Goal: Transaction & Acquisition: Purchase product/service

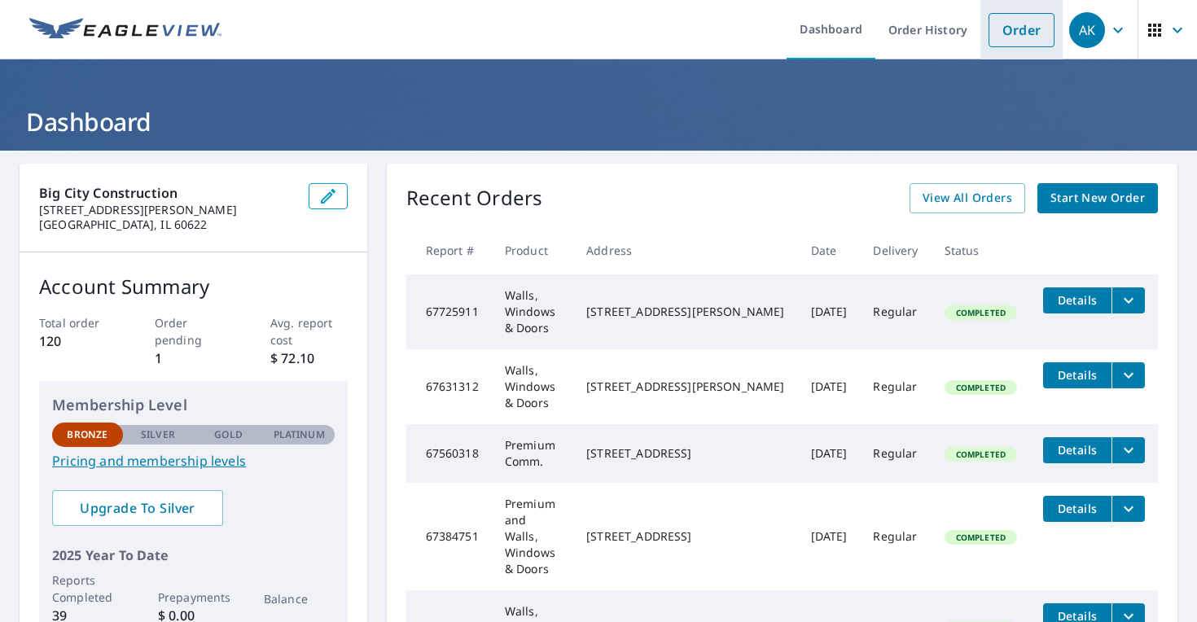
click at [1019, 32] on link "Order" at bounding box center [1022, 30] width 66 height 34
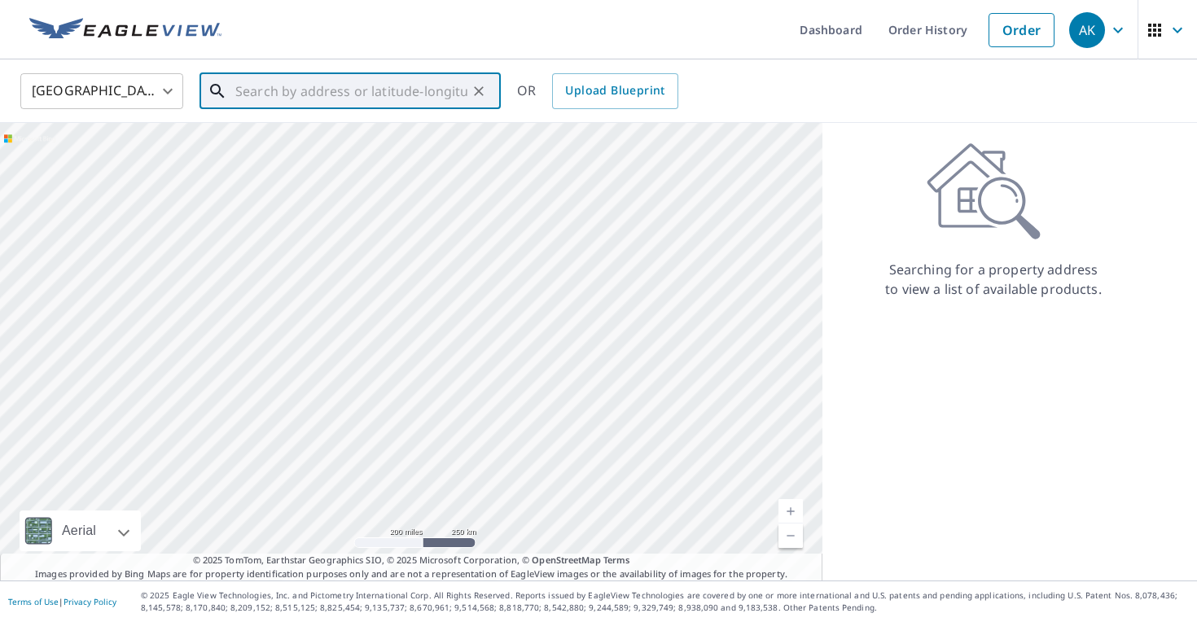
click at [255, 93] on input "text" at bounding box center [351, 91] width 232 height 46
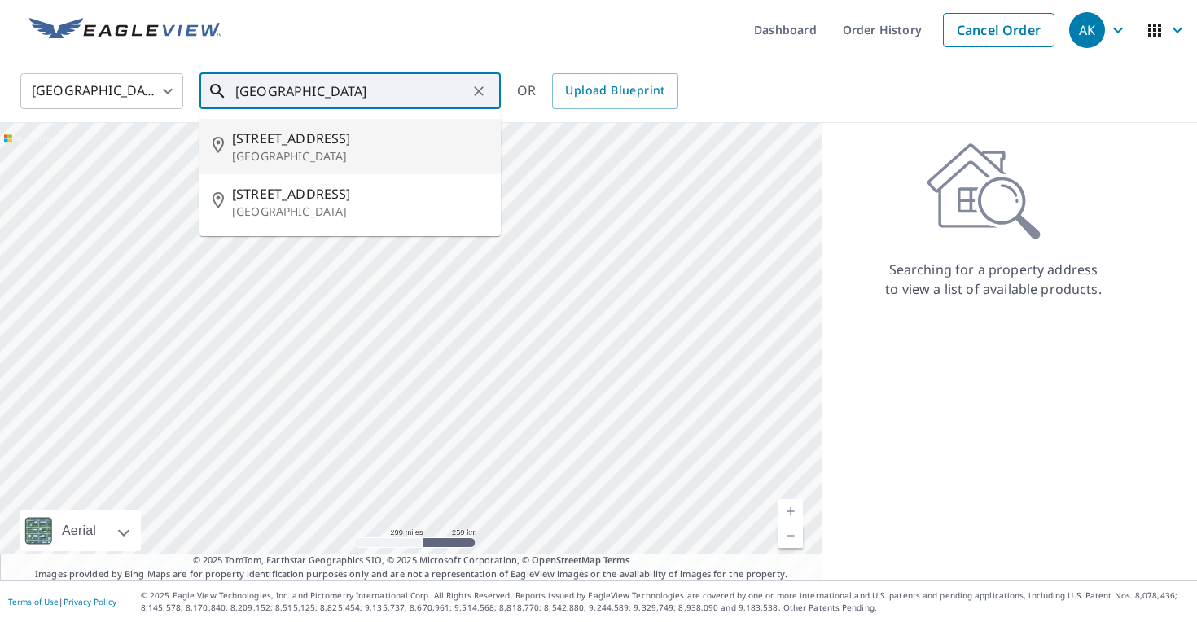
click at [285, 144] on span "[STREET_ADDRESS]" at bounding box center [360, 139] width 256 height 20
type input "[STREET_ADDRESS]"
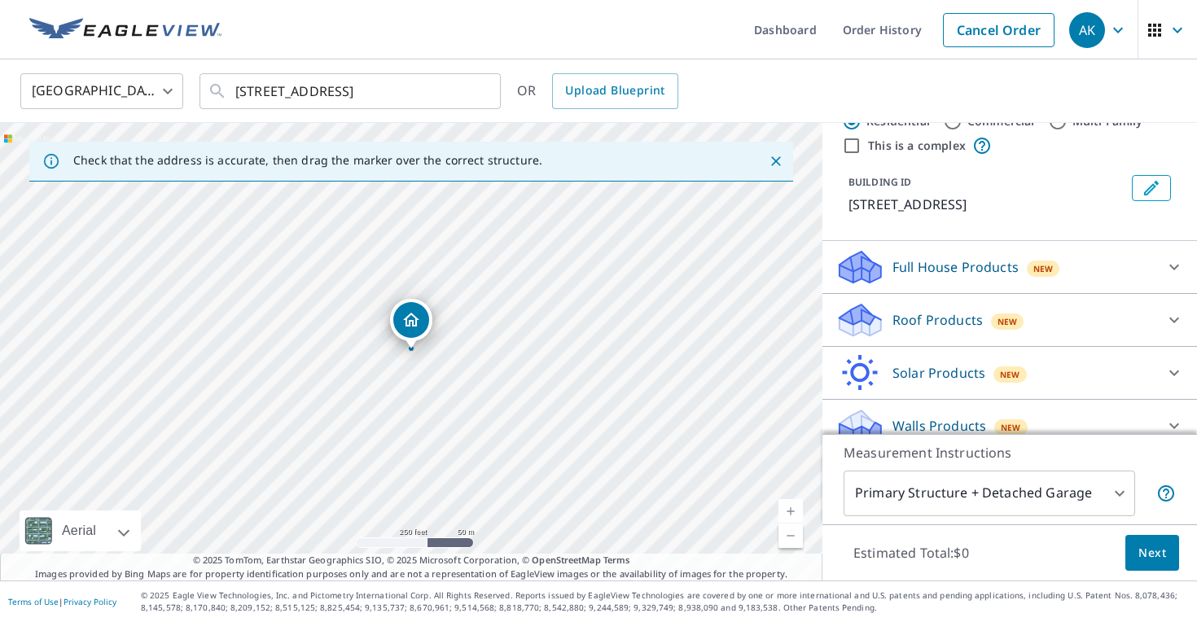
scroll to position [62, 0]
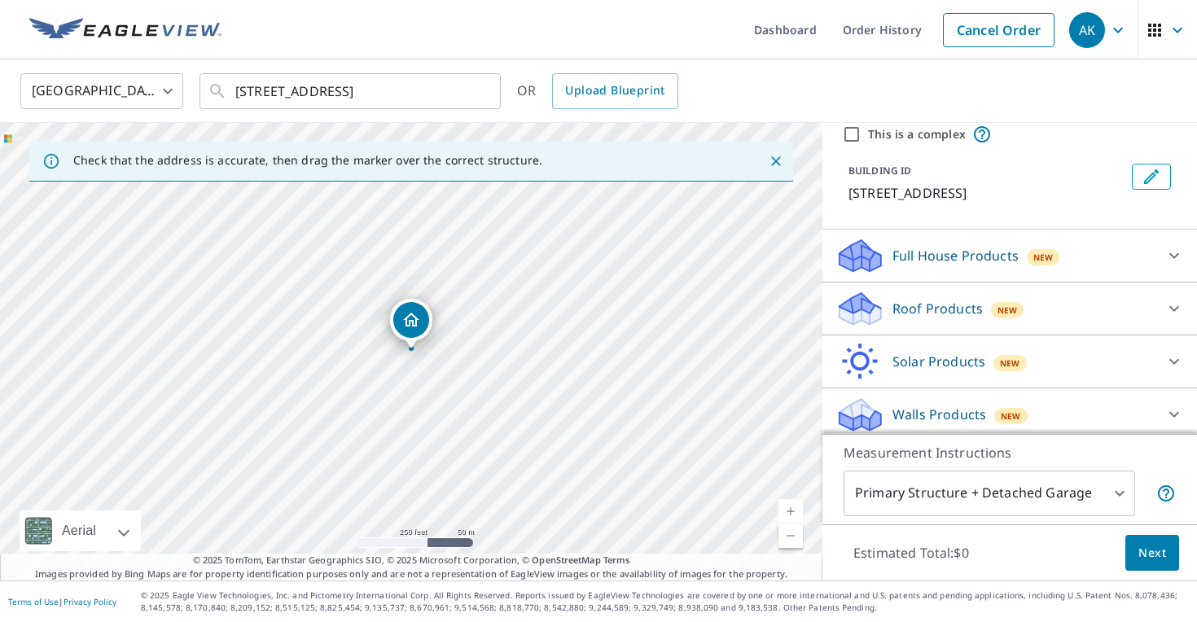
click at [967, 306] on p "Roof Products" at bounding box center [937, 309] width 90 height 20
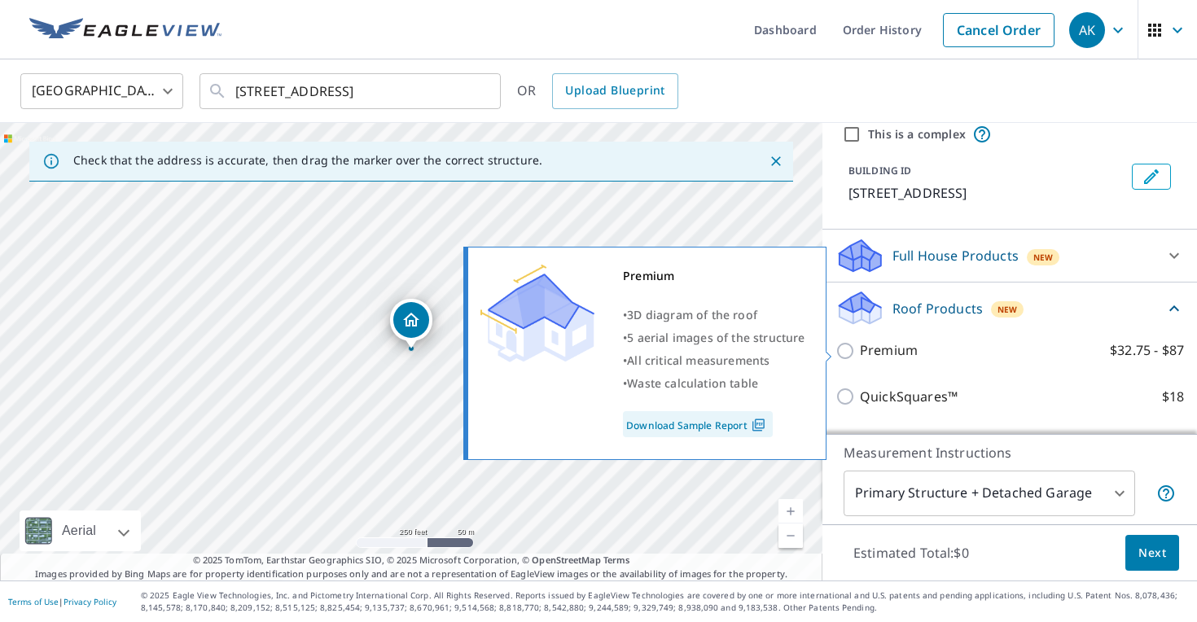
click at [850, 352] on input "Premium $32.75 - $87" at bounding box center [847, 351] width 24 height 20
checkbox input "true"
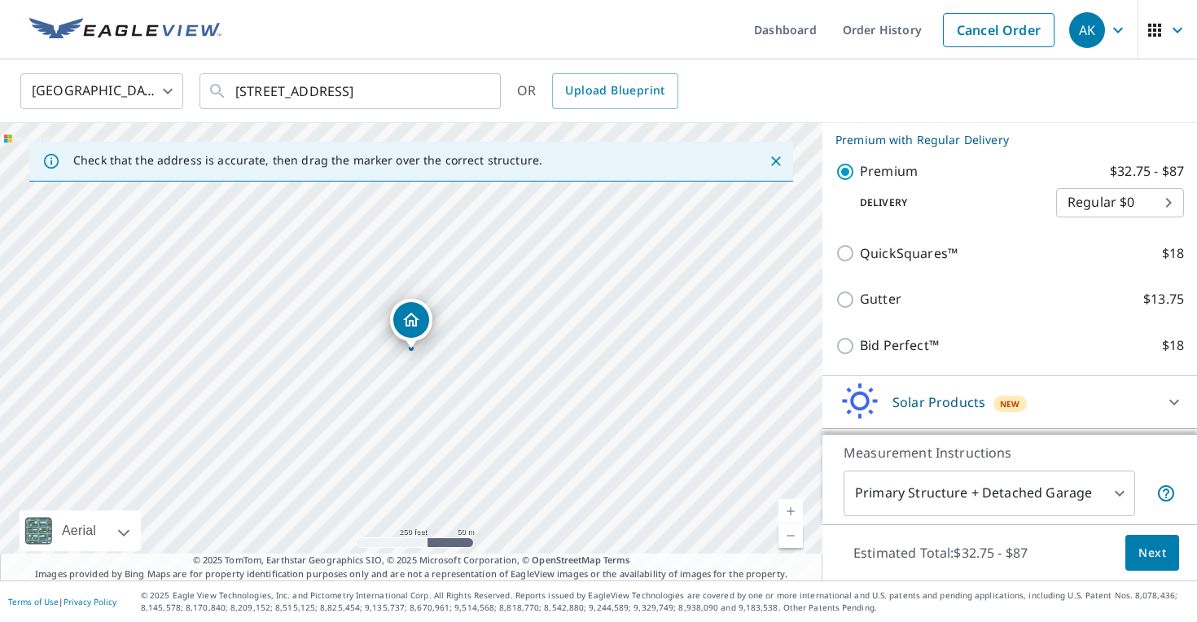
scroll to position [316, 0]
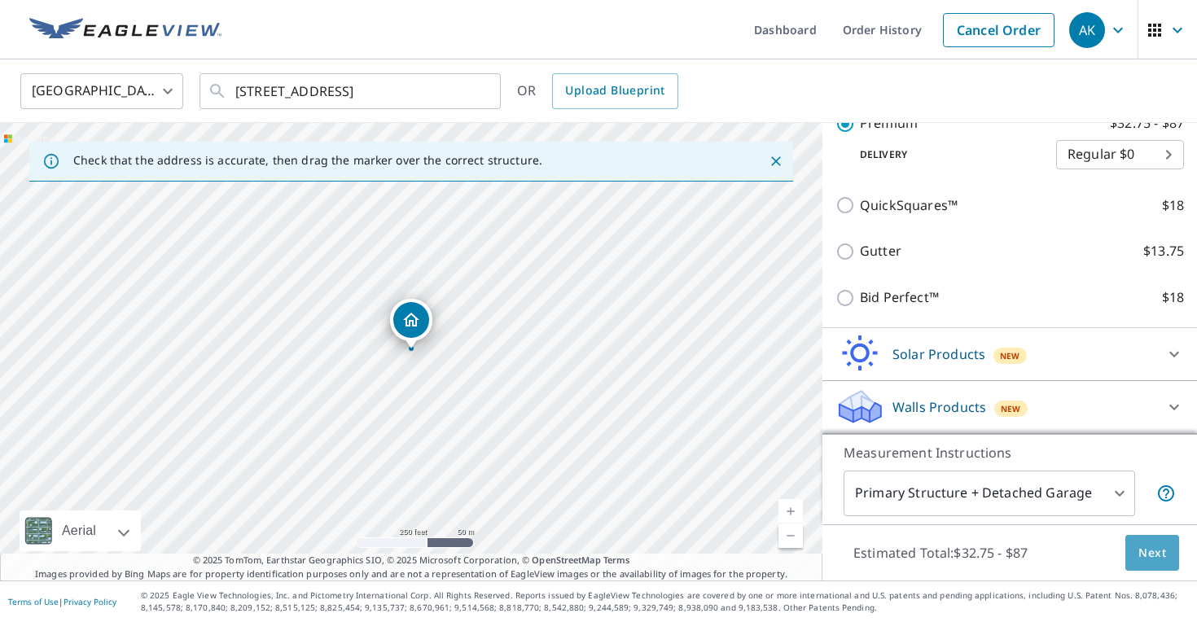
click at [1164, 554] on span "Next" at bounding box center [1152, 553] width 28 height 20
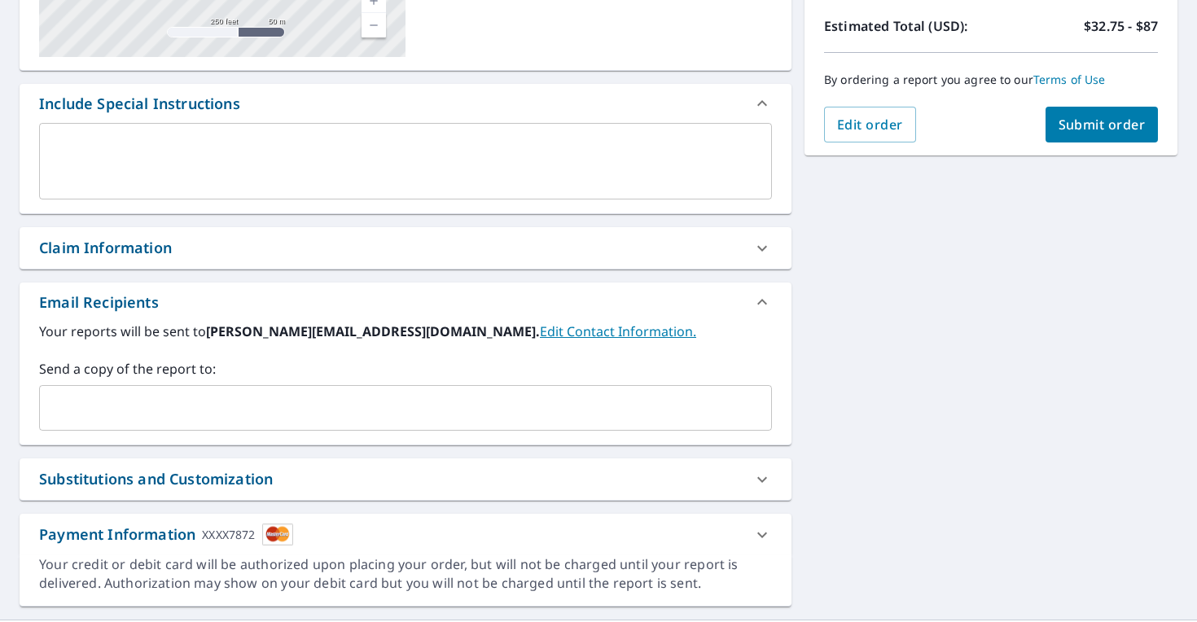
scroll to position [403, 0]
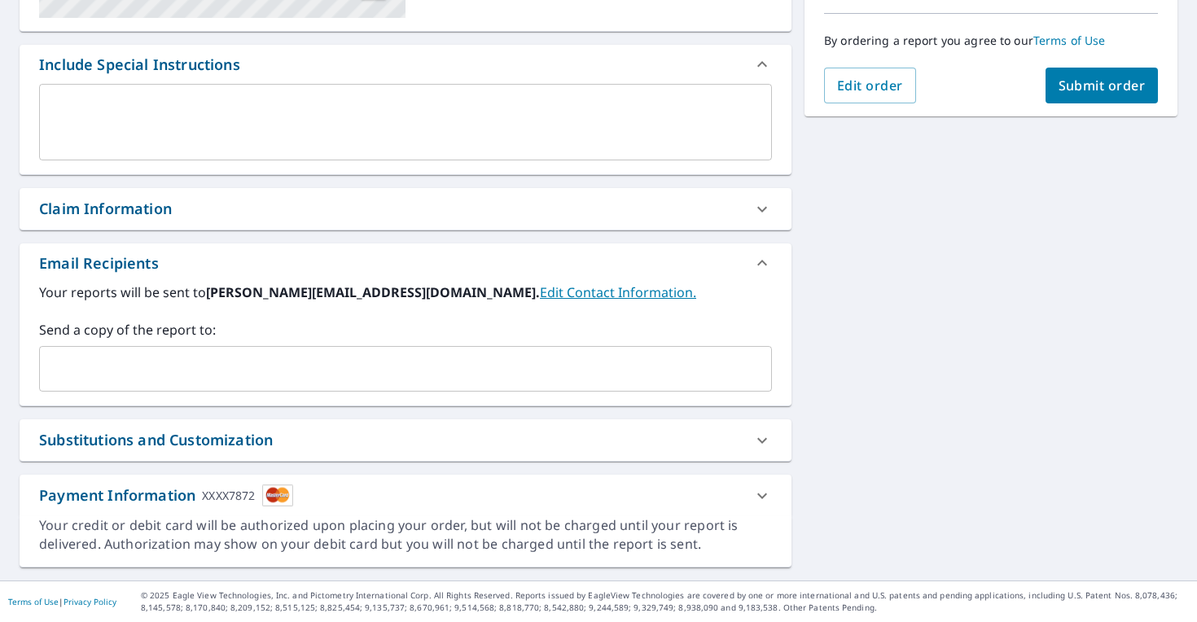
click at [245, 362] on input "text" at bounding box center [393, 368] width 694 height 31
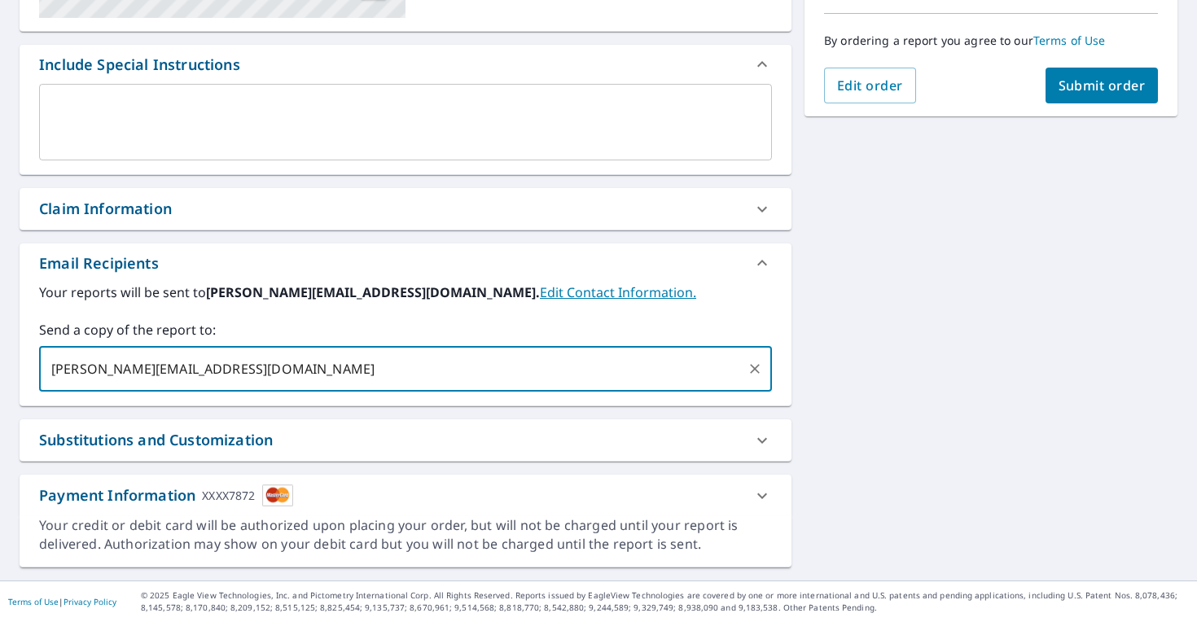
type input "[PERSON_NAME][EMAIL_ADDRESS][DOMAIN_NAME]"
checkbox input "true"
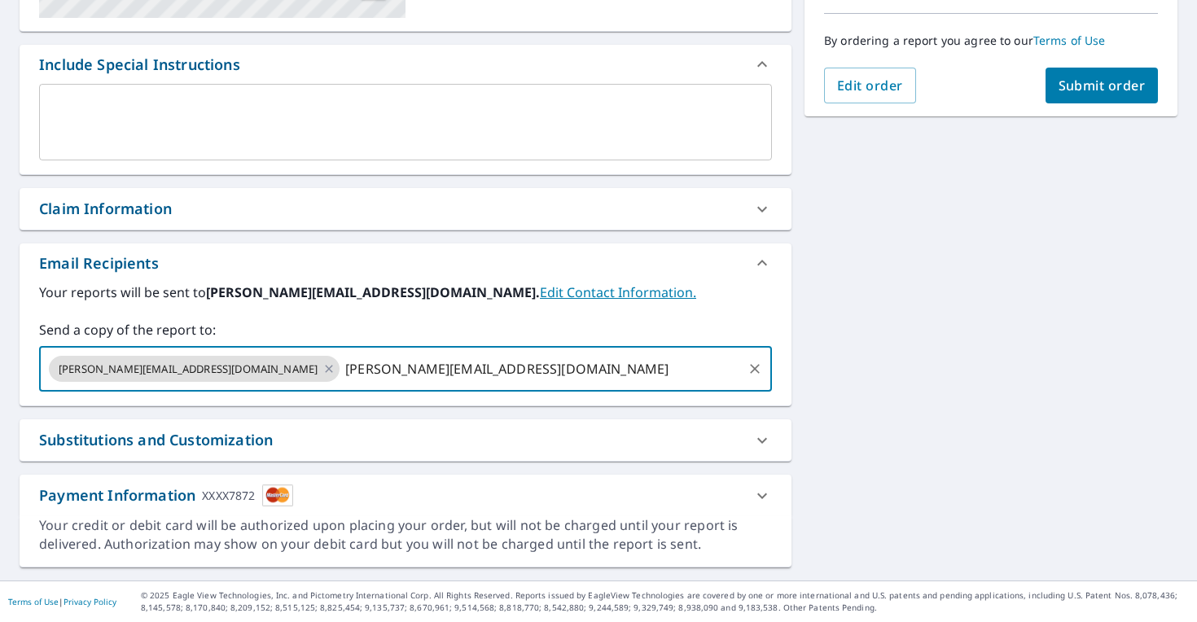
type input "[PERSON_NAME][EMAIL_ADDRESS][DOMAIN_NAME]"
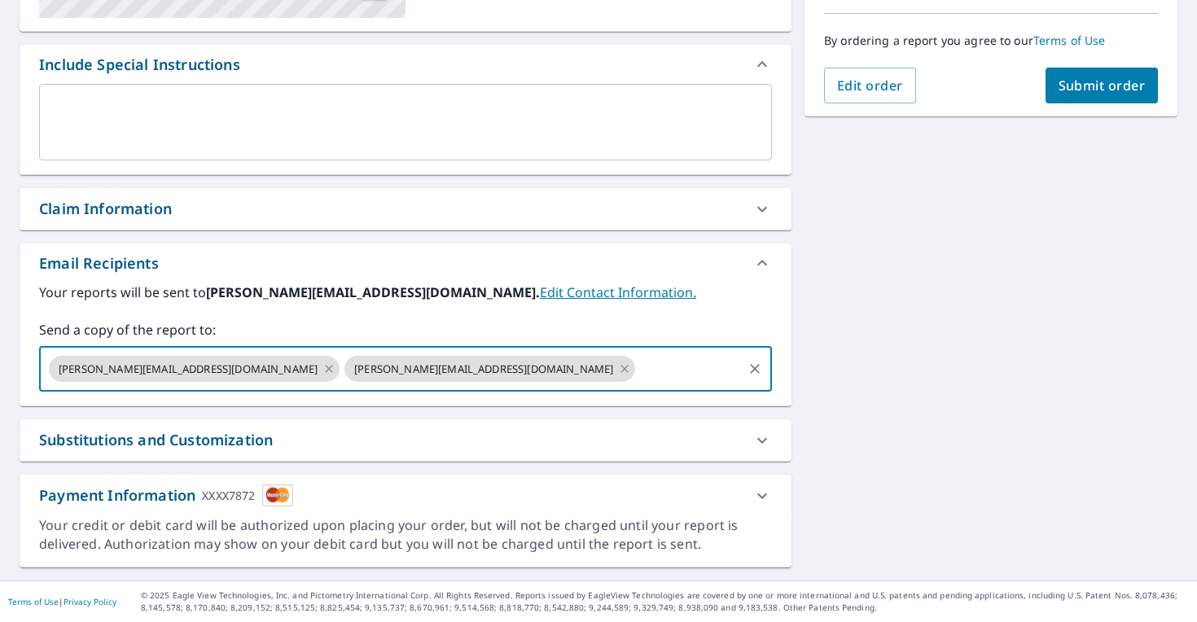
click at [1132, 91] on span "Submit order" at bounding box center [1102, 86] width 87 height 18
checkbox input "true"
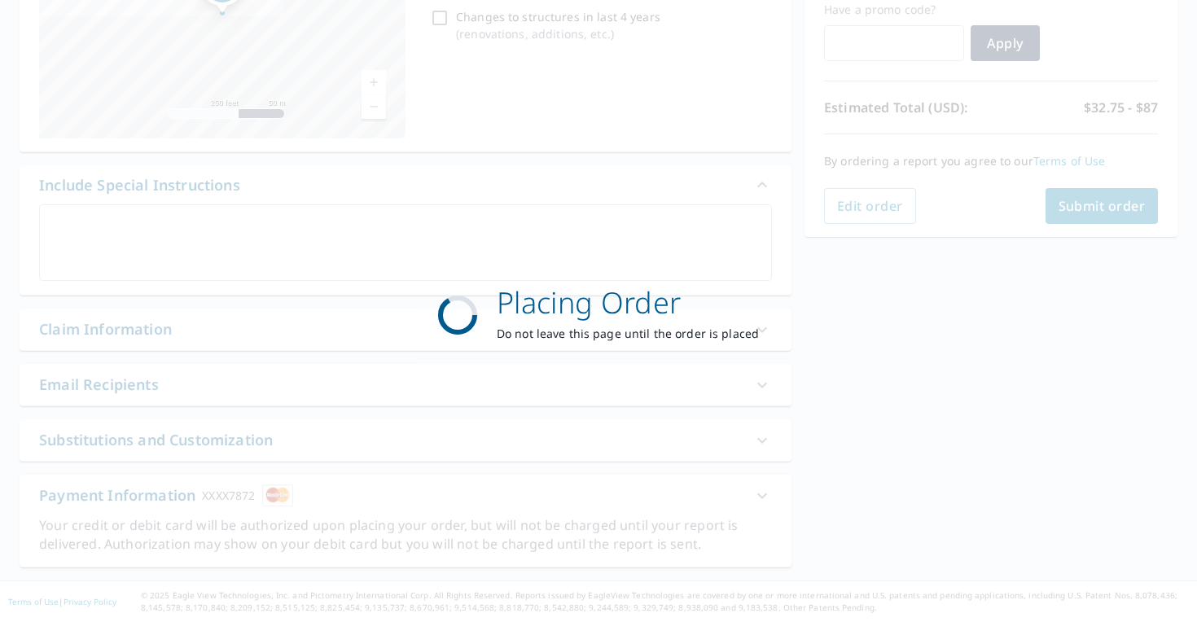
scroll to position [283, 0]
